Goal: Information Seeking & Learning: Learn about a topic

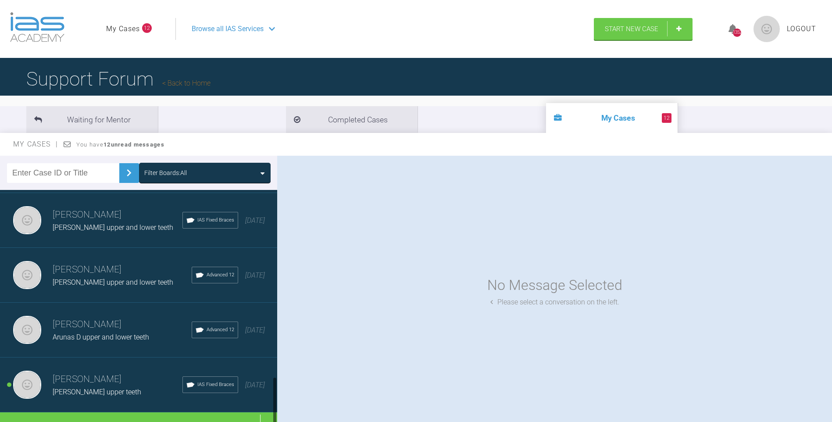
scroll to position [888, 0]
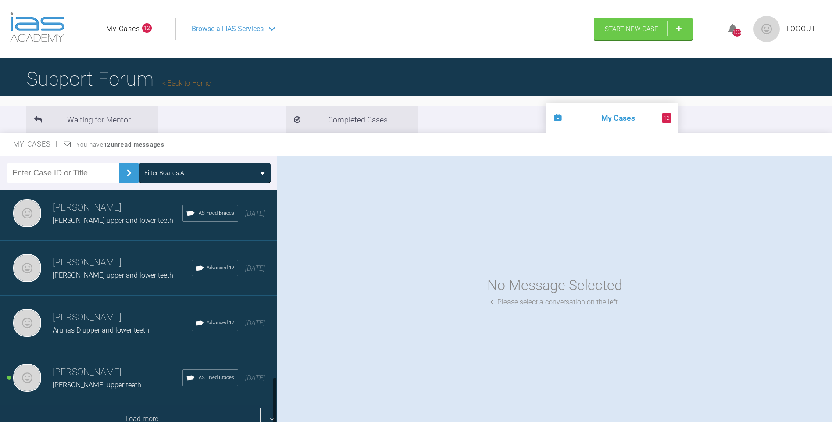
drag, startPoint x: 274, startPoint y: 211, endPoint x: 243, endPoint y: 415, distance: 206.4
click at [263, 415] on div "[PERSON_NAME] [PERSON_NAME] lower teeth IAS Fixed Braces [DATE] [PERSON_NAME] […" at bounding box center [138, 308] width 277 height 236
click at [154, 409] on div "Load more" at bounding box center [142, 418] width 284 height 27
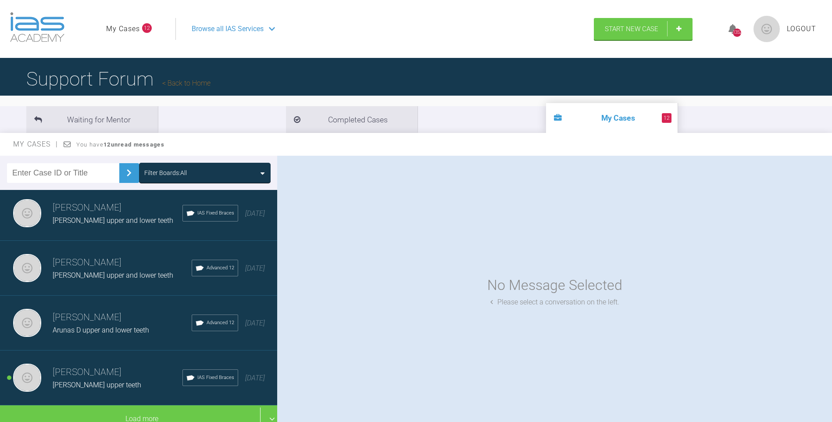
click at [111, 365] on h3 "[PERSON_NAME]" at bounding box center [118, 372] width 130 height 15
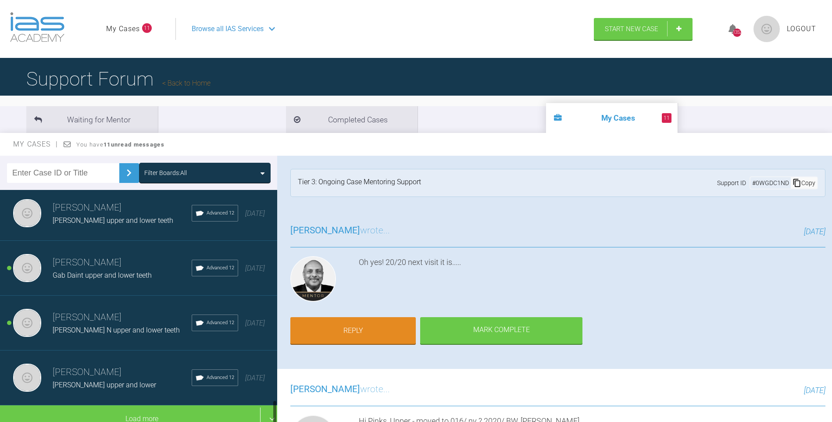
scroll to position [1985, 0]
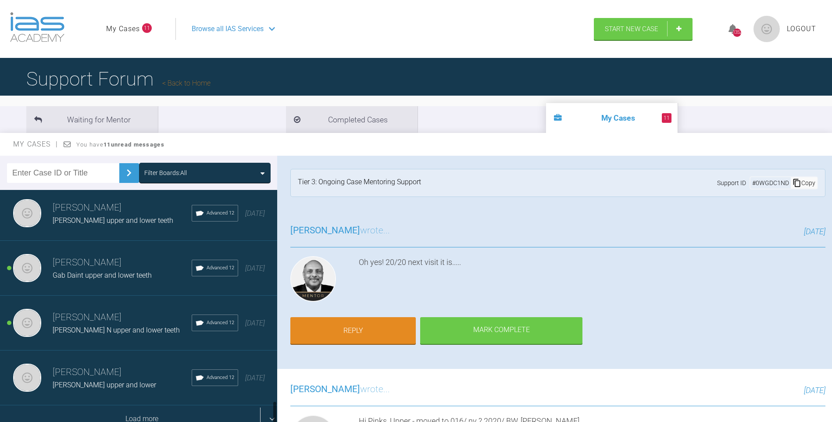
drag, startPoint x: 275, startPoint y: 290, endPoint x: 272, endPoint y: 409, distance: 119.4
click at [272, 409] on div at bounding box center [274, 308] width 5 height 236
click at [146, 408] on div "Load more" at bounding box center [142, 418] width 284 height 27
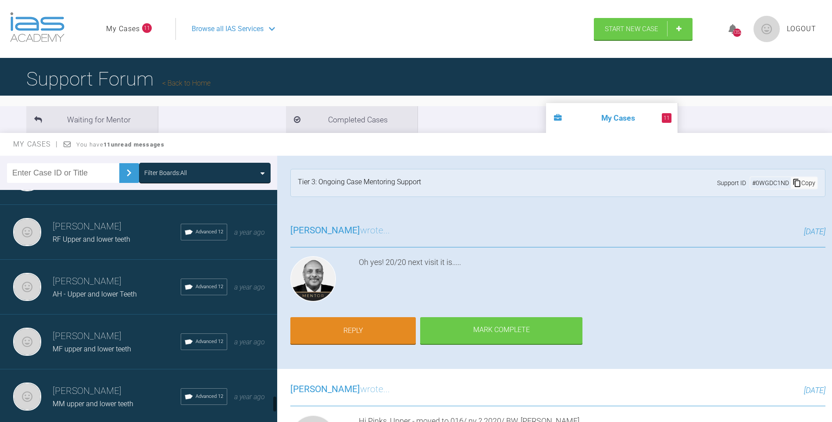
drag, startPoint x: 274, startPoint y: 337, endPoint x: 261, endPoint y: 399, distance: 64.2
click at [274, 401] on div at bounding box center [274, 404] width 3 height 17
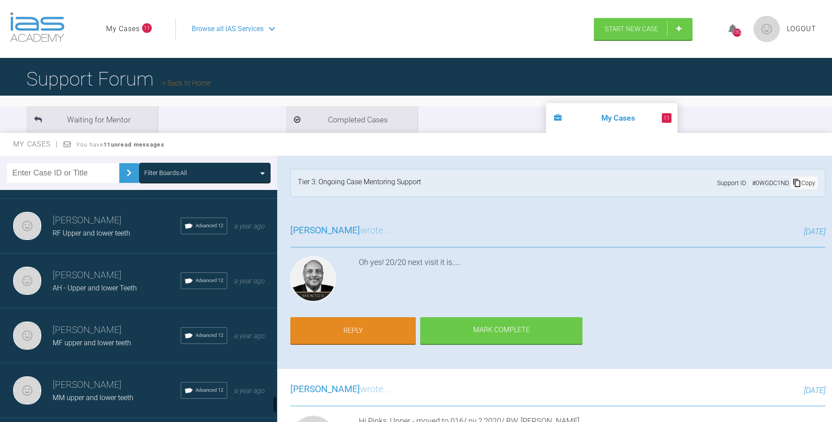
click at [115, 345] on span "MF upper and lower teeth" at bounding box center [92, 343] width 79 height 8
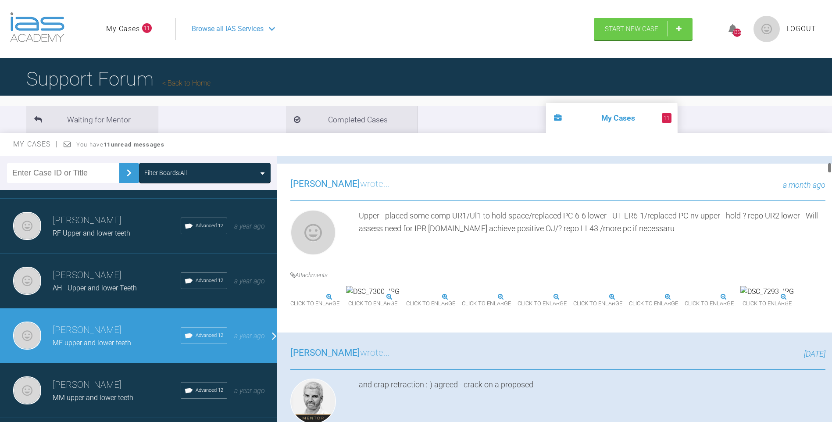
scroll to position [231, 0]
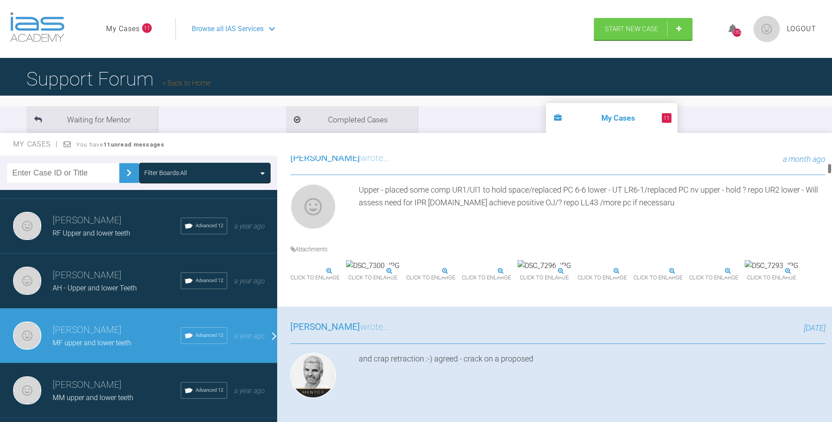
drag, startPoint x: 830, startPoint y: 160, endPoint x: 831, endPoint y: 168, distance: 7.9
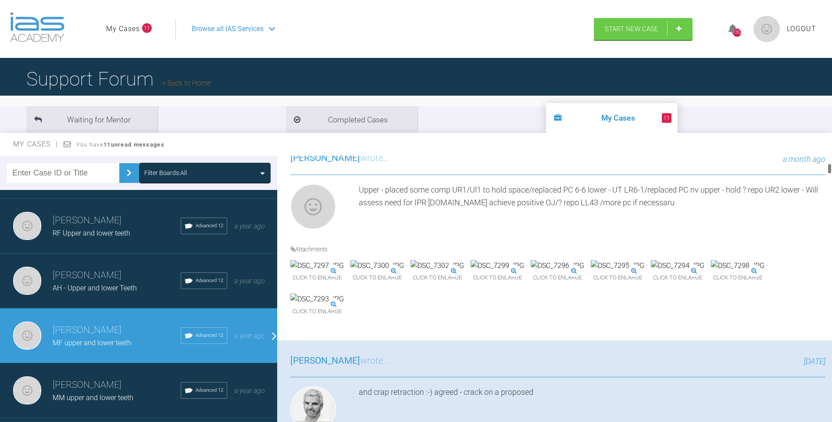
click at [831, 168] on div at bounding box center [829, 168] width 3 height 11
click at [464, 272] on img at bounding box center [438, 265] width 54 height 11
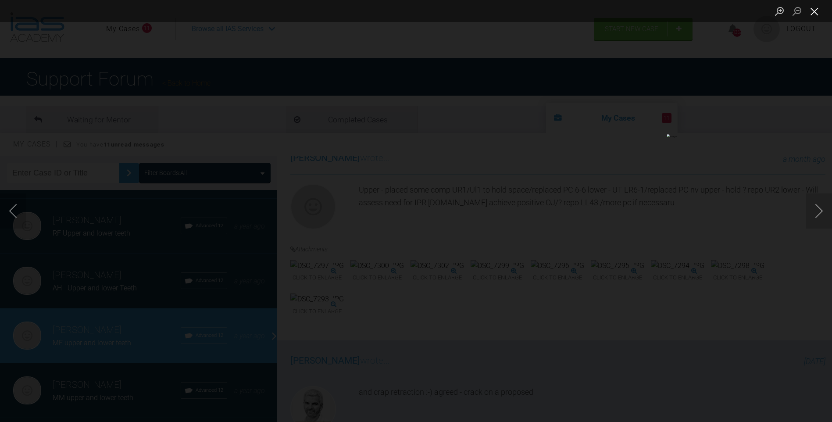
click at [816, 12] on button "Close lightbox" at bounding box center [815, 11] width 18 height 15
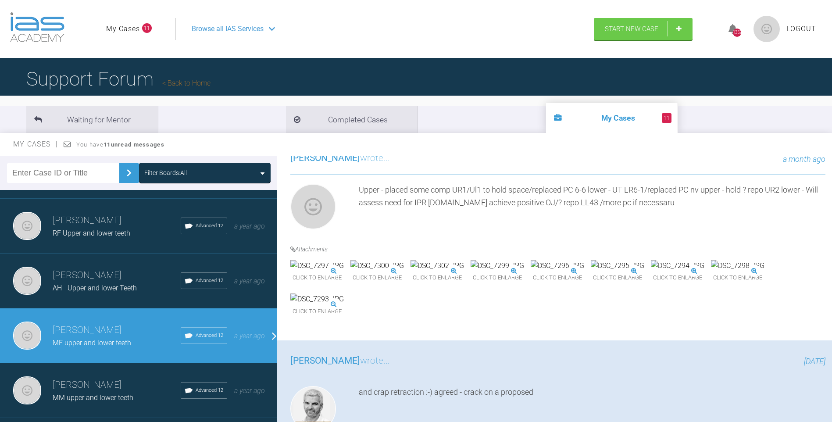
click at [404, 272] on img at bounding box center [378, 265] width 54 height 11
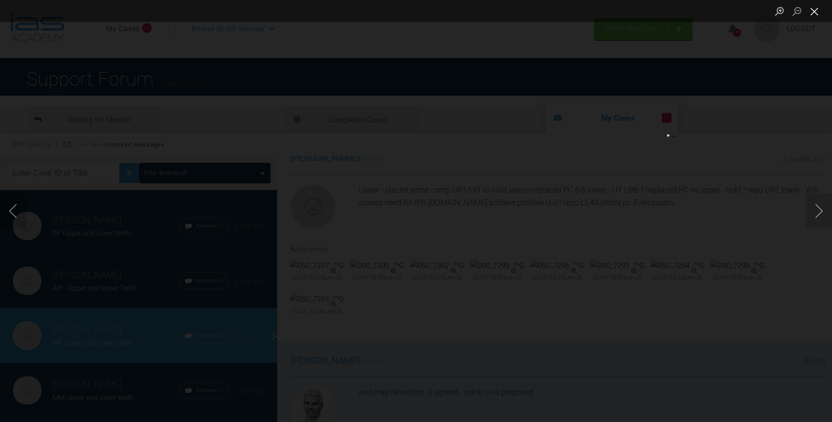
click at [811, 10] on button "Close lightbox" at bounding box center [815, 11] width 18 height 15
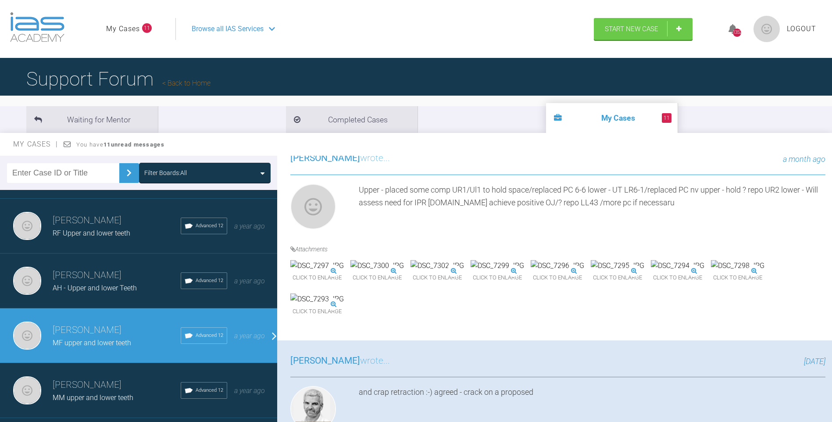
click at [711, 272] on img at bounding box center [738, 265] width 54 height 11
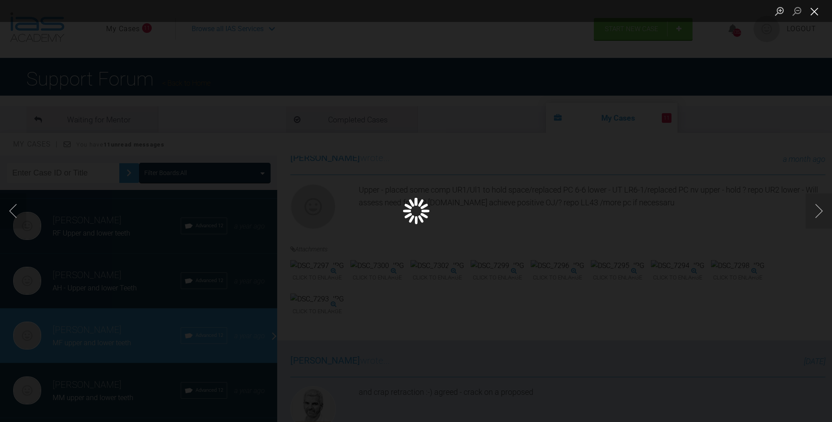
click at [814, 10] on button "Close lightbox" at bounding box center [815, 11] width 18 height 15
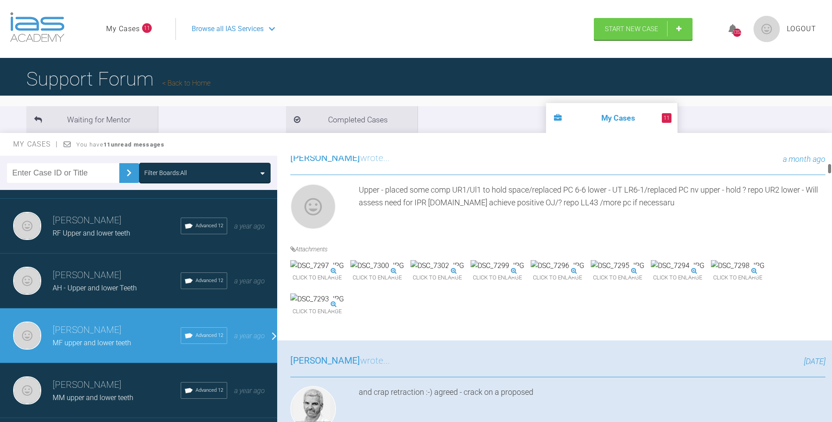
click at [831, 167] on div at bounding box center [829, 291] width 5 height 270
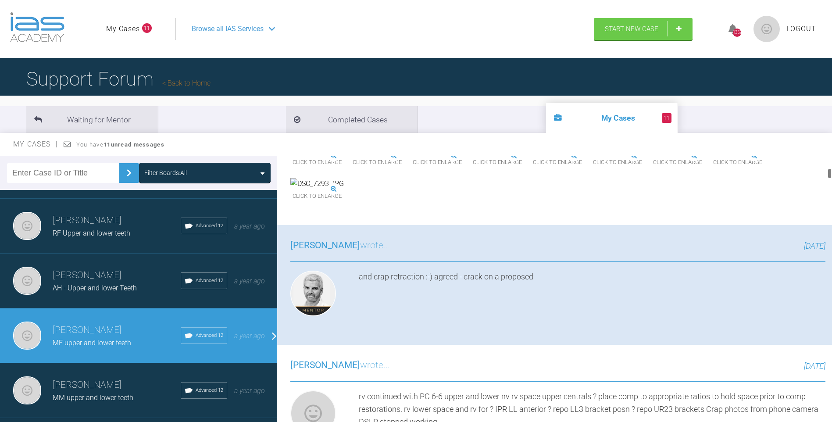
scroll to position [308, 0]
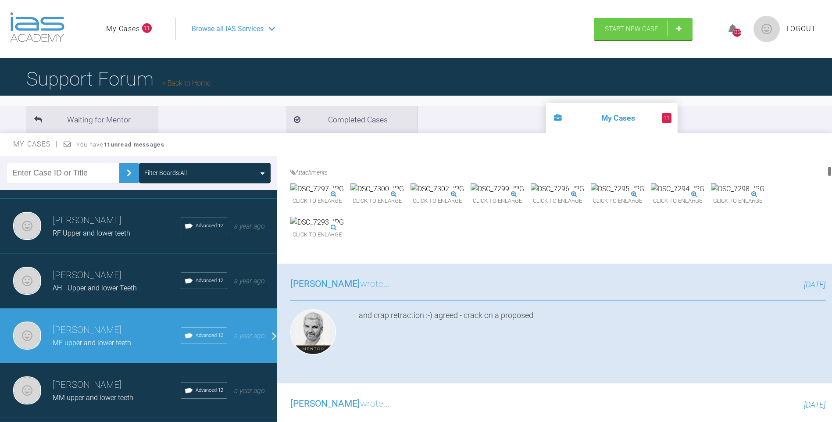
click at [829, 169] on div at bounding box center [829, 171] width 3 height 11
click at [711, 195] on img at bounding box center [738, 188] width 54 height 11
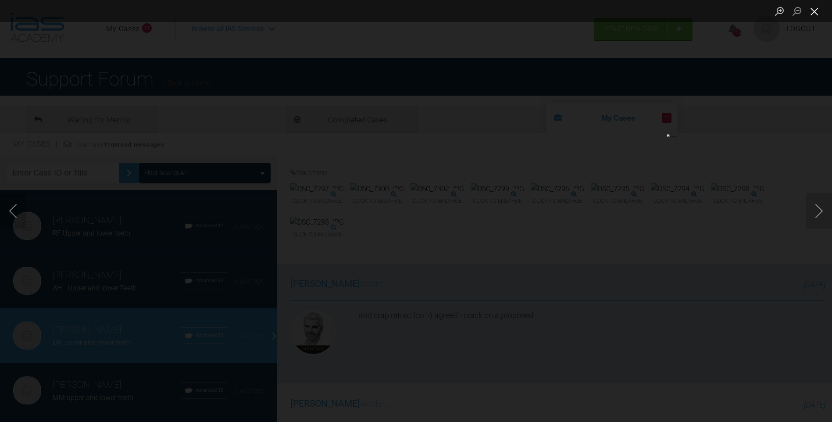
click at [814, 15] on button "Close lightbox" at bounding box center [815, 11] width 18 height 15
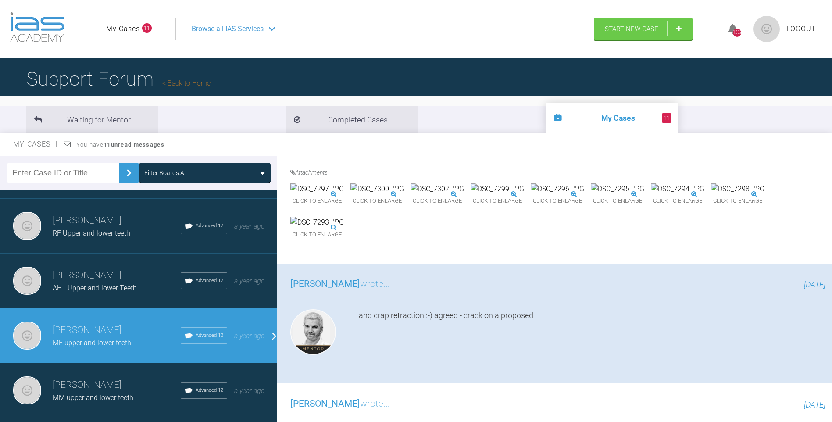
drag, startPoint x: 808, startPoint y: 190, endPoint x: 814, endPoint y: 172, distance: 18.3
click at [809, 186] on div "Click to enlarge Click to enlarge Click to enlarge Click to enlarge Click to en…" at bounding box center [557, 216] width 535 height 67
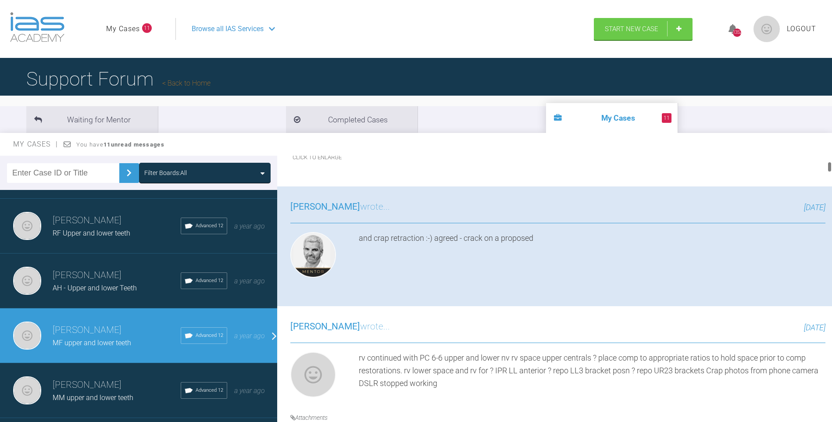
scroll to position [0, 0]
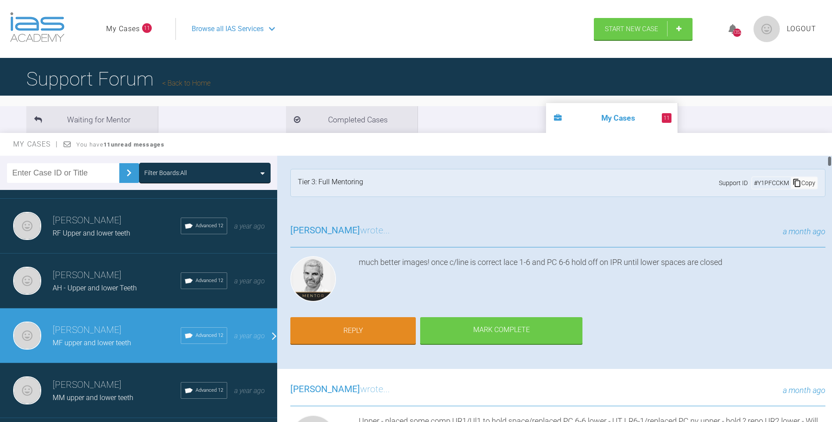
drag, startPoint x: 829, startPoint y: 171, endPoint x: 830, endPoint y: 131, distance: 39.9
click at [831, 133] on div "My Cases You have 11 unread messages Filter Boards: All [PERSON_NAME] [PERSON_N…" at bounding box center [416, 285] width 832 height 305
